Goal: Task Accomplishment & Management: Manage account settings

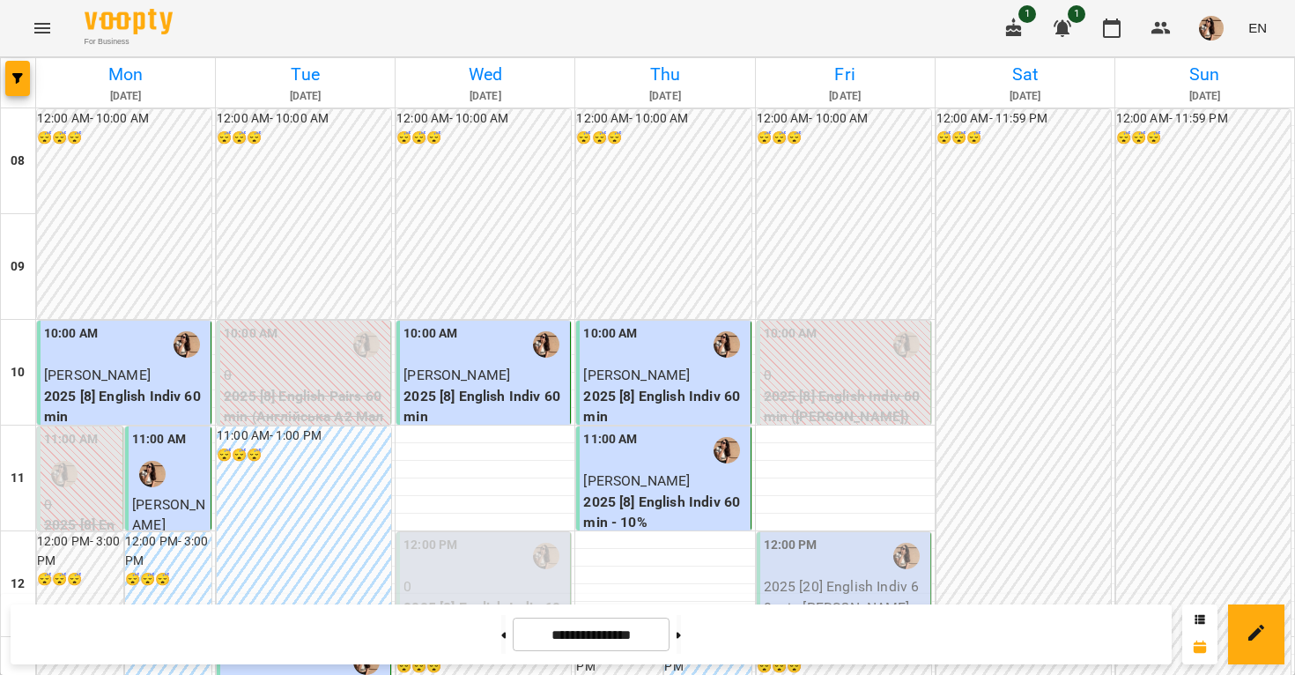
scroll to position [177, 0]
click at [837, 535] on div "12:00 PM" at bounding box center [845, 555] width 163 height 41
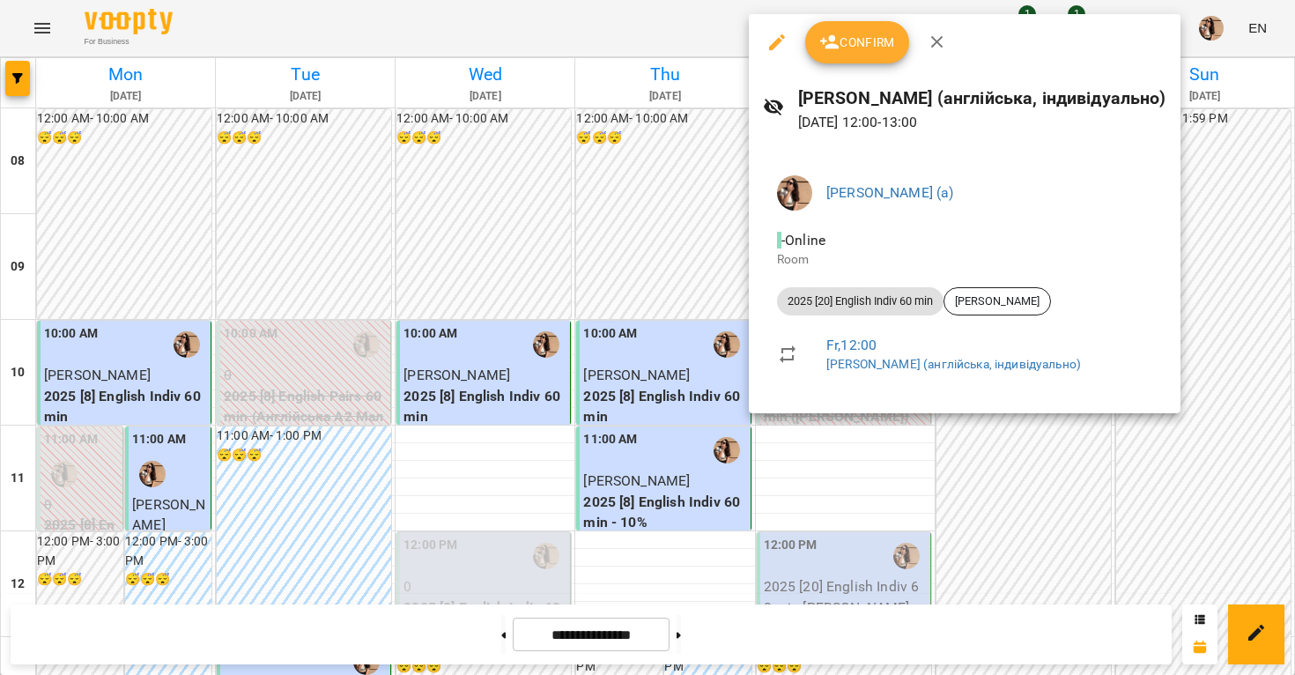
click at [838, 48] on icon "button" at bounding box center [829, 42] width 21 height 21
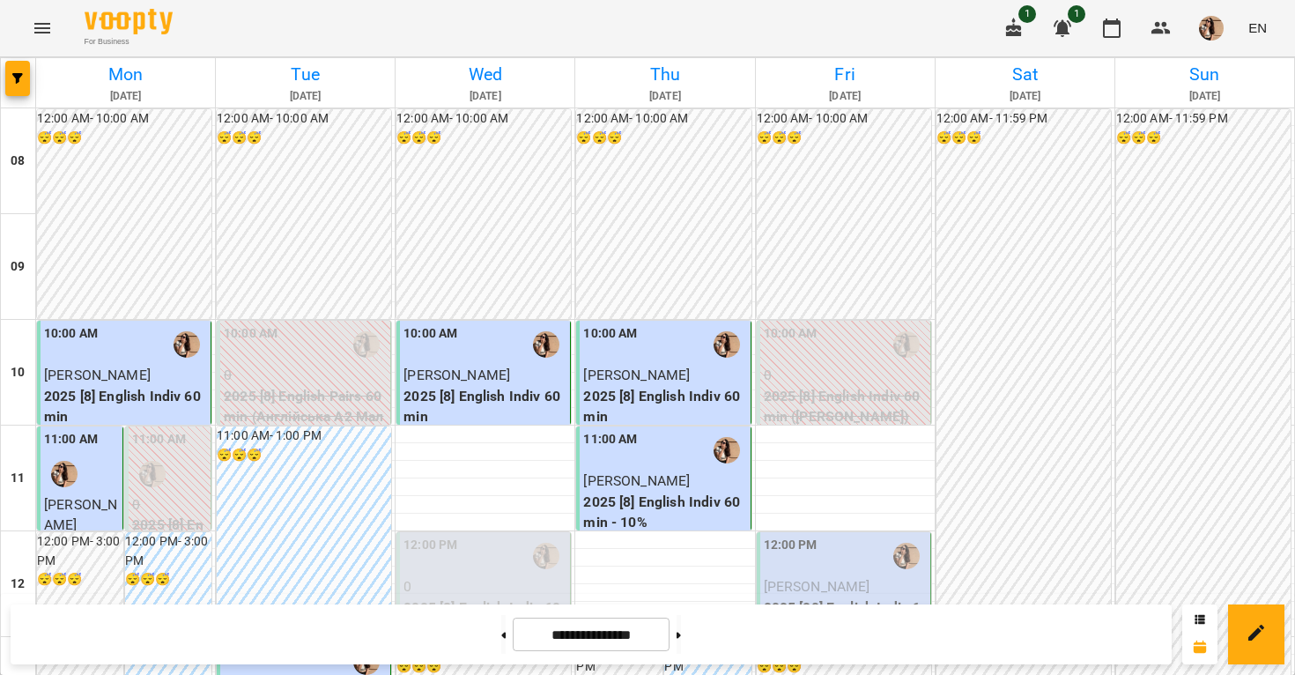
scroll to position [136, 0]
click at [825, 578] on span "[PERSON_NAME]" at bounding box center [817, 586] width 107 height 17
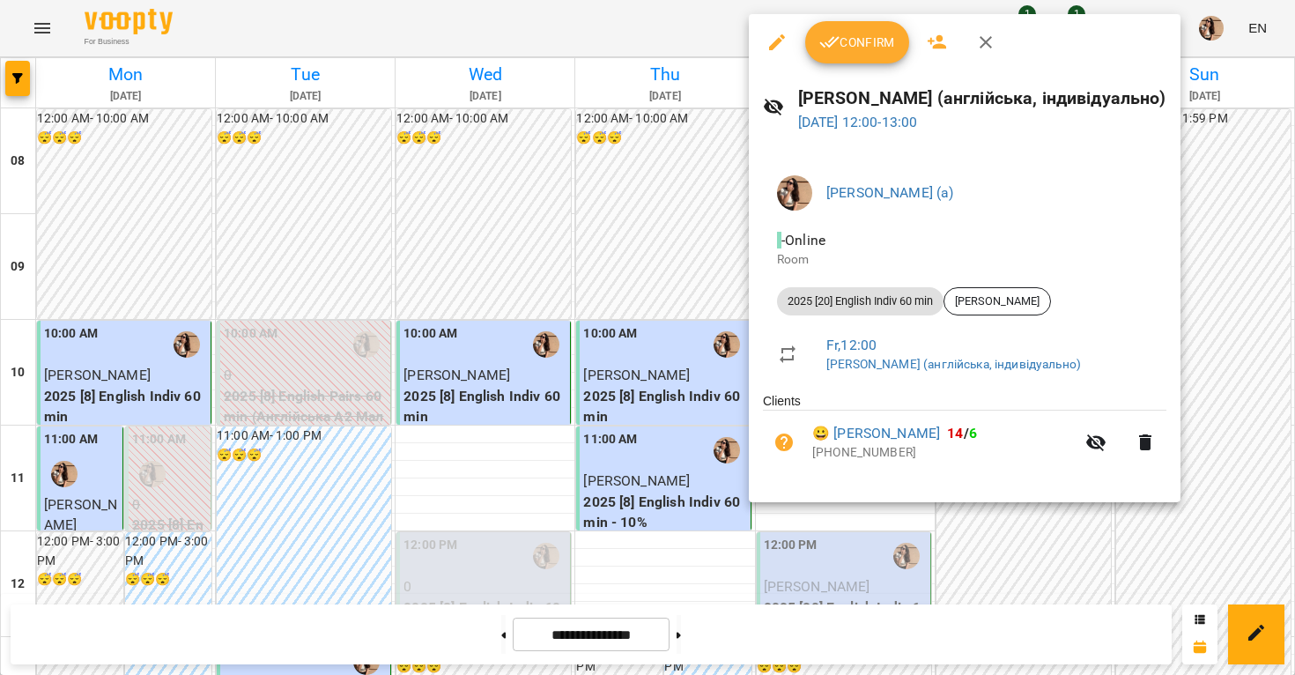
click at [867, 41] on span "Confirm" at bounding box center [857, 42] width 76 height 21
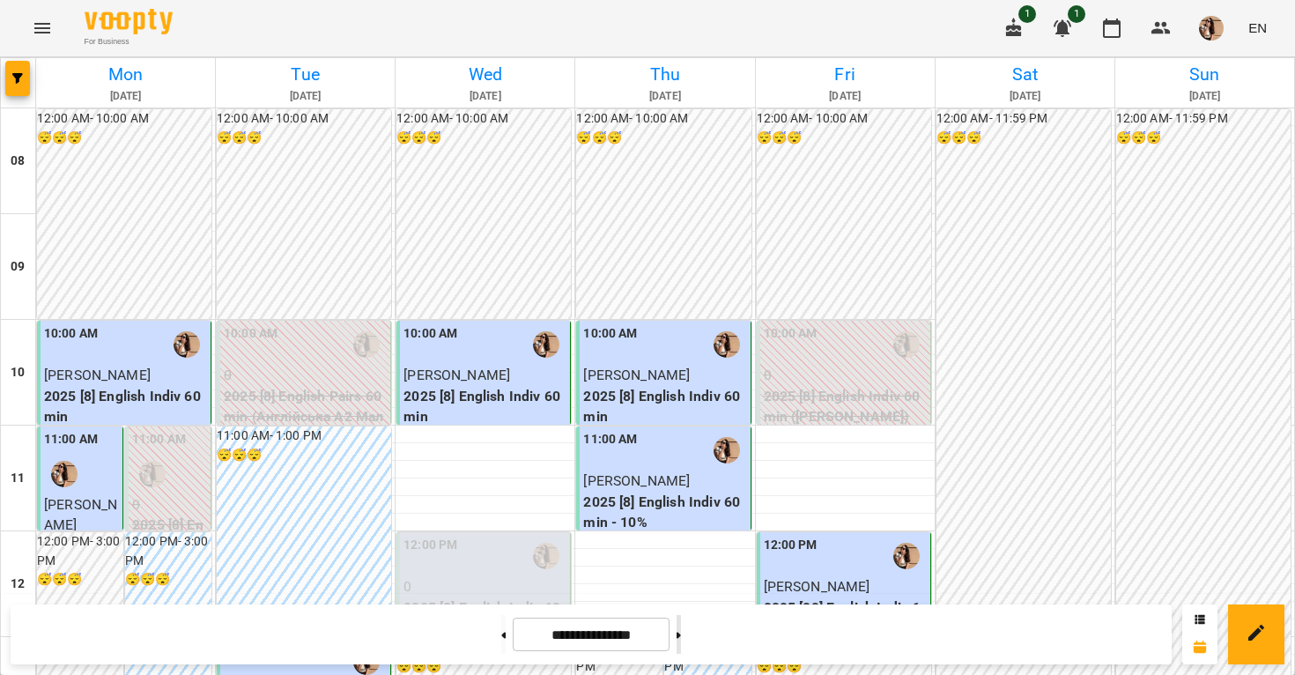
click at [681, 633] on icon at bounding box center [678, 634] width 4 height 6
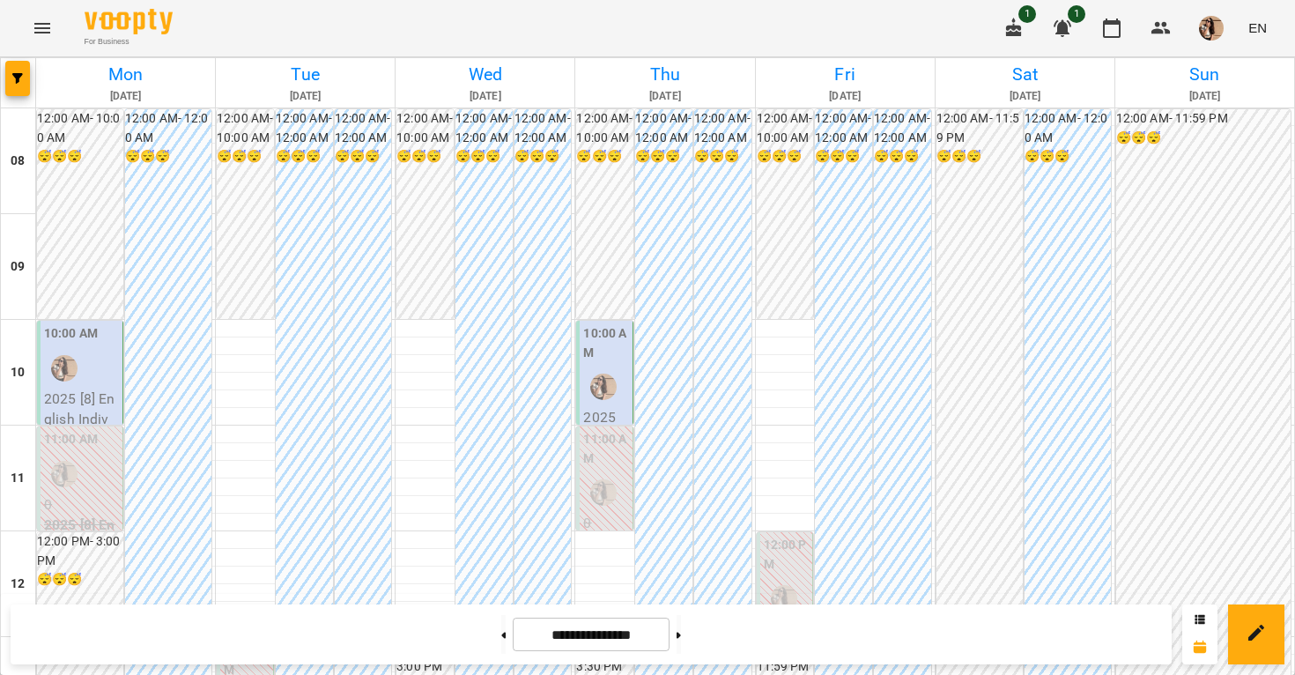
click at [601, 395] on img "Малярська Христина Борисівна (а)" at bounding box center [603, 386] width 26 height 26
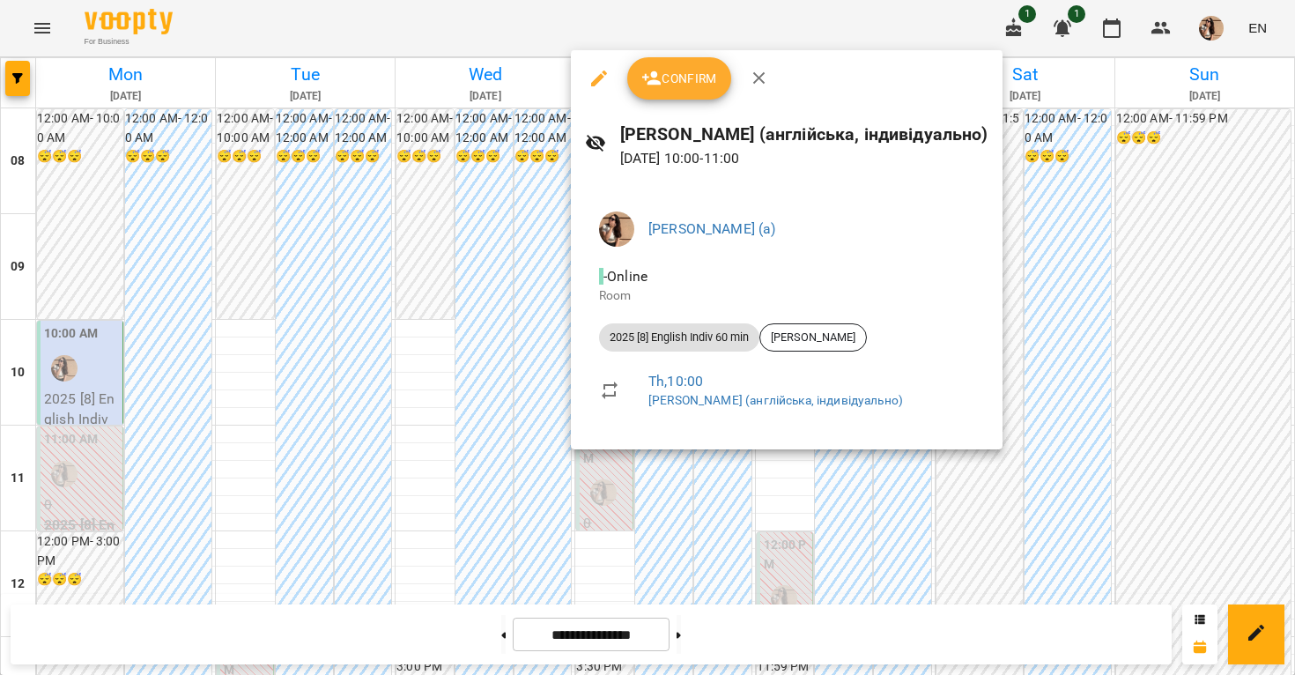
click at [885, 559] on div at bounding box center [647, 337] width 1295 height 675
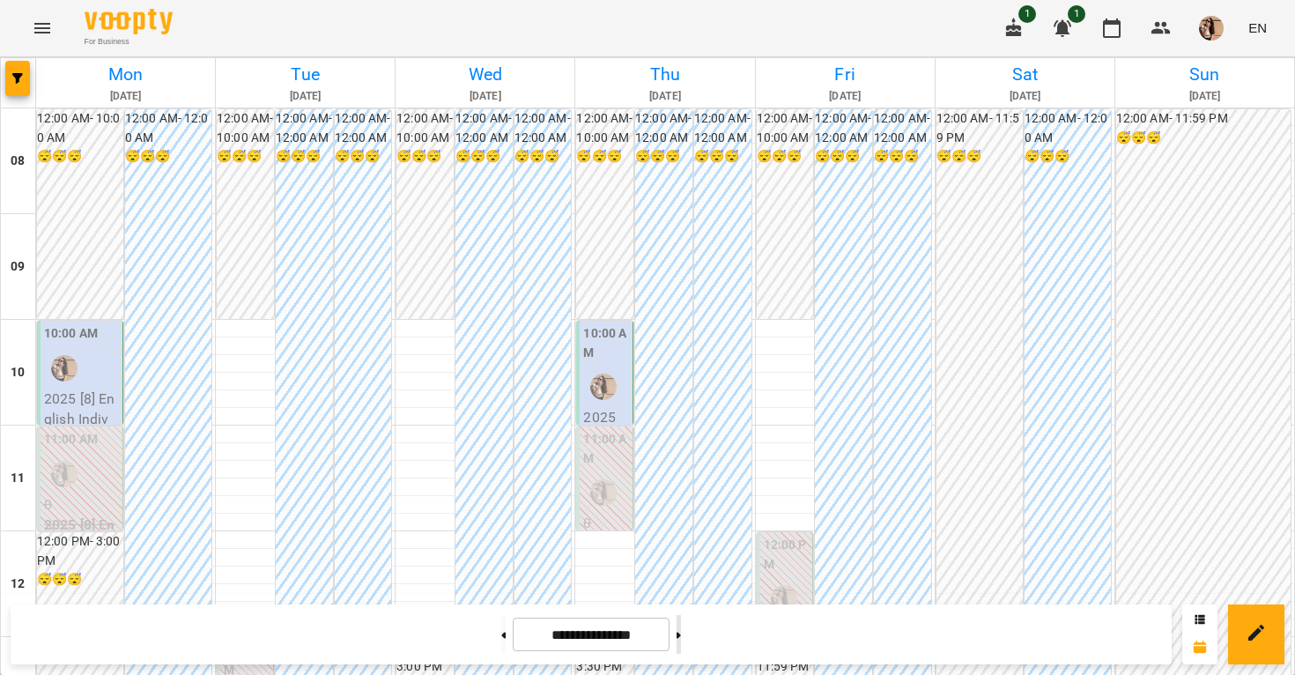
click at [681, 631] on button at bounding box center [678, 634] width 4 height 39
type input "**********"
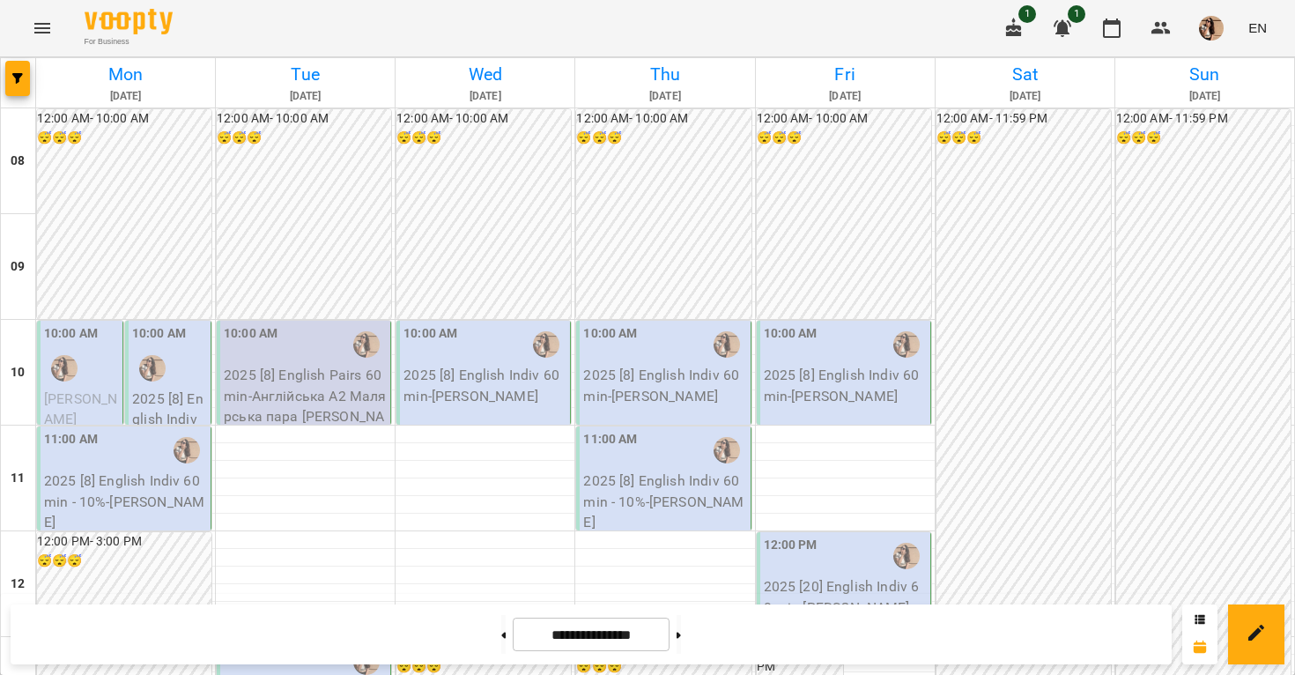
scroll to position [124, 0]
click at [156, 388] on p "2025 [8] English Indiv 60 min - [PERSON_NAME]" at bounding box center [169, 440] width 75 height 104
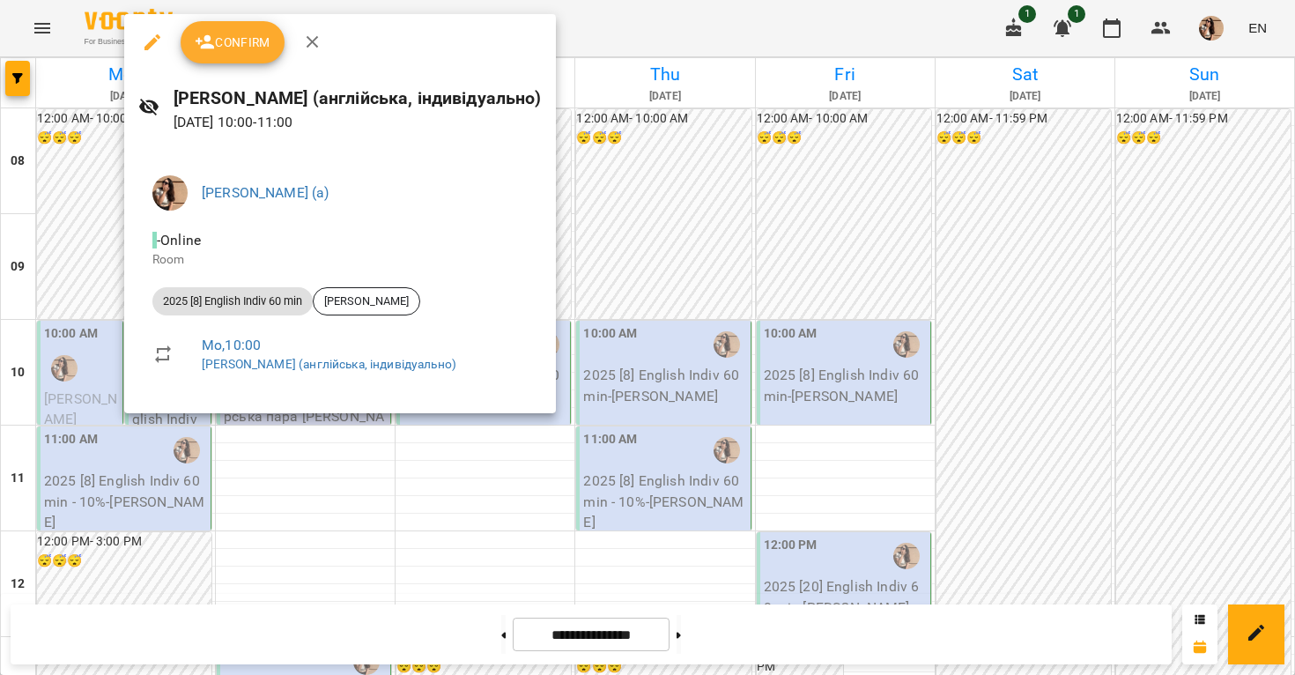
click at [101, 282] on div at bounding box center [647, 337] width 1295 height 675
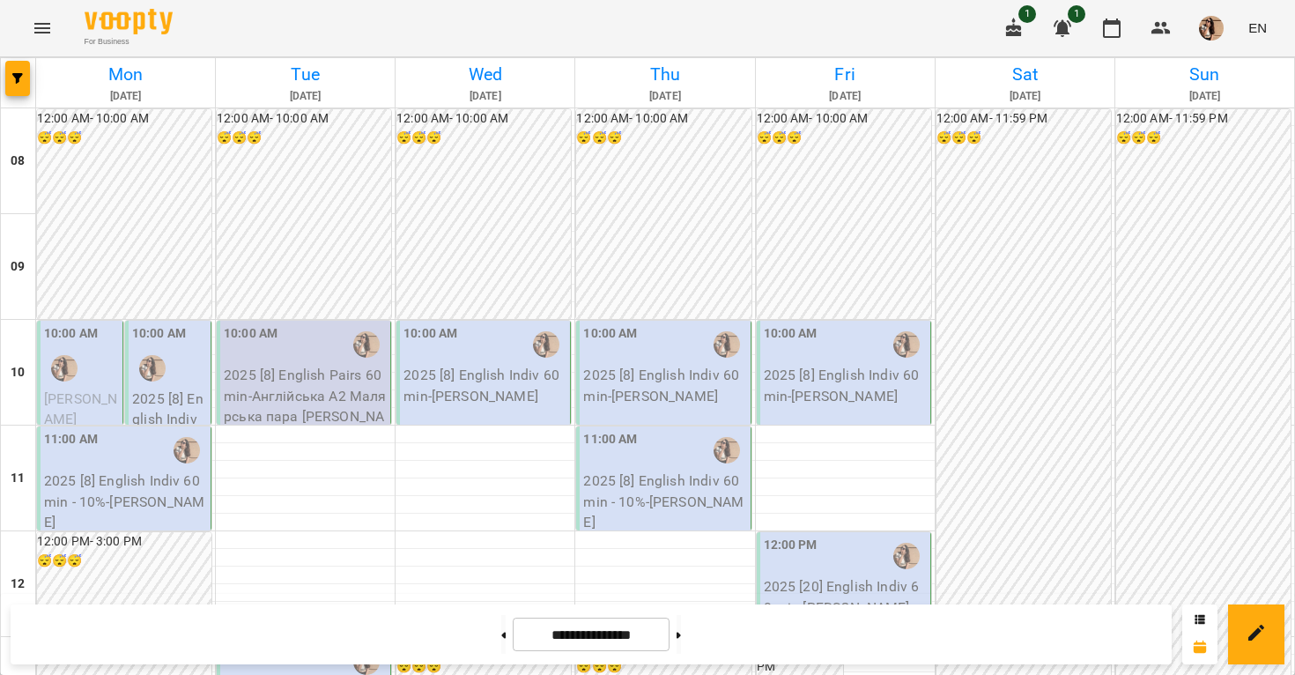
scroll to position [399, 0]
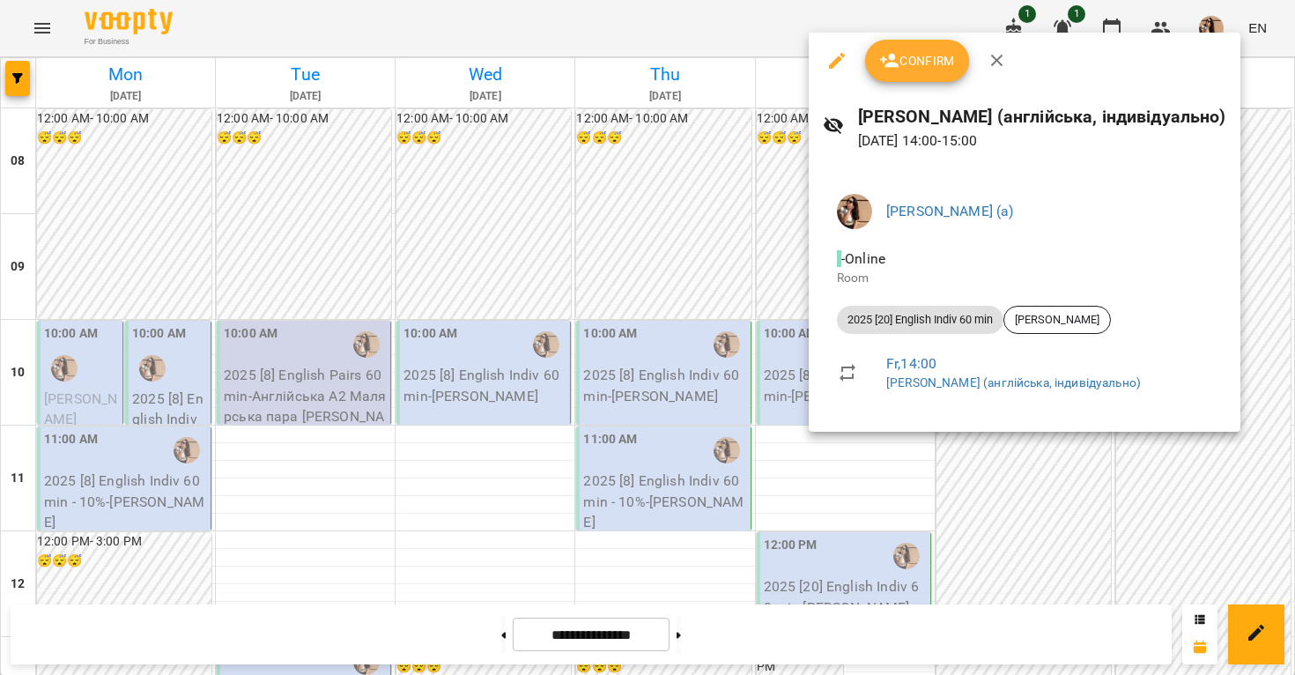
click at [601, 256] on div at bounding box center [647, 337] width 1295 height 675
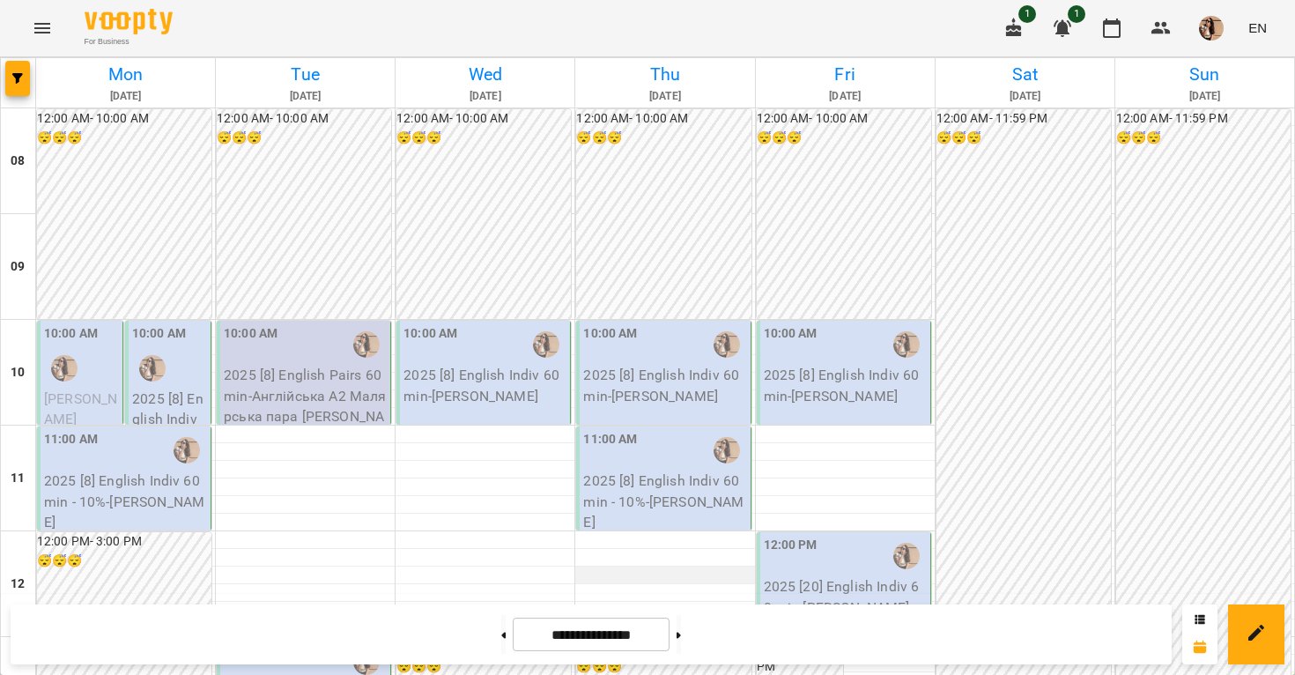
scroll to position [191, 0]
